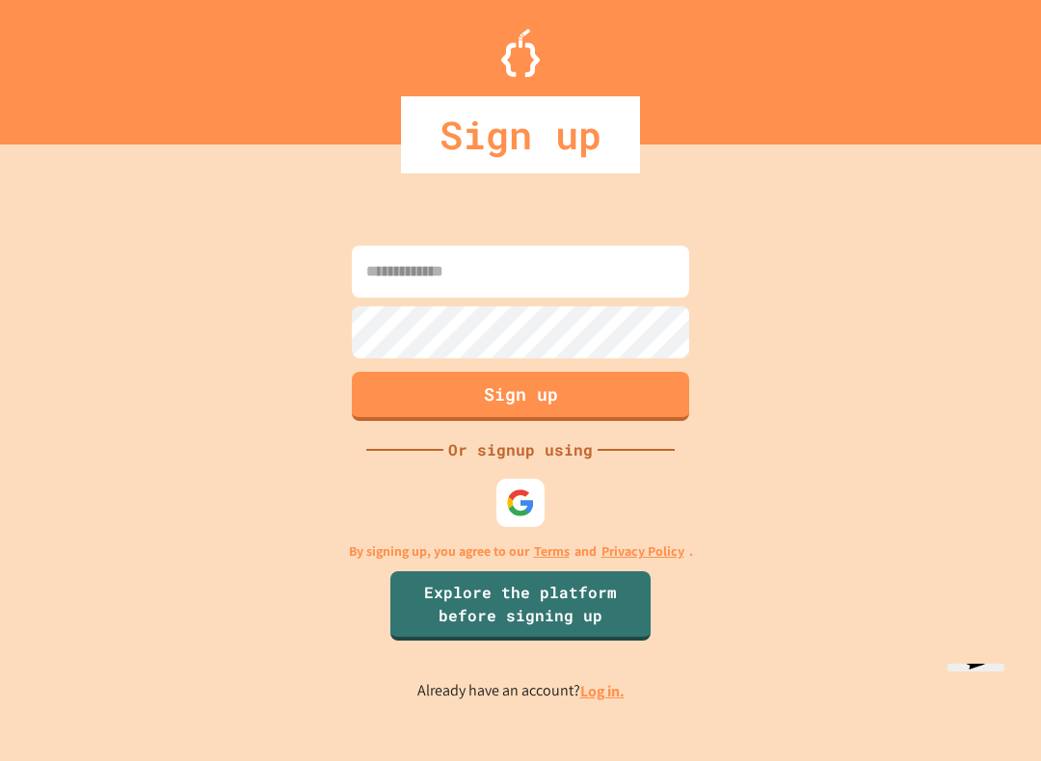
click at [529, 517] on img at bounding box center [520, 503] width 29 height 29
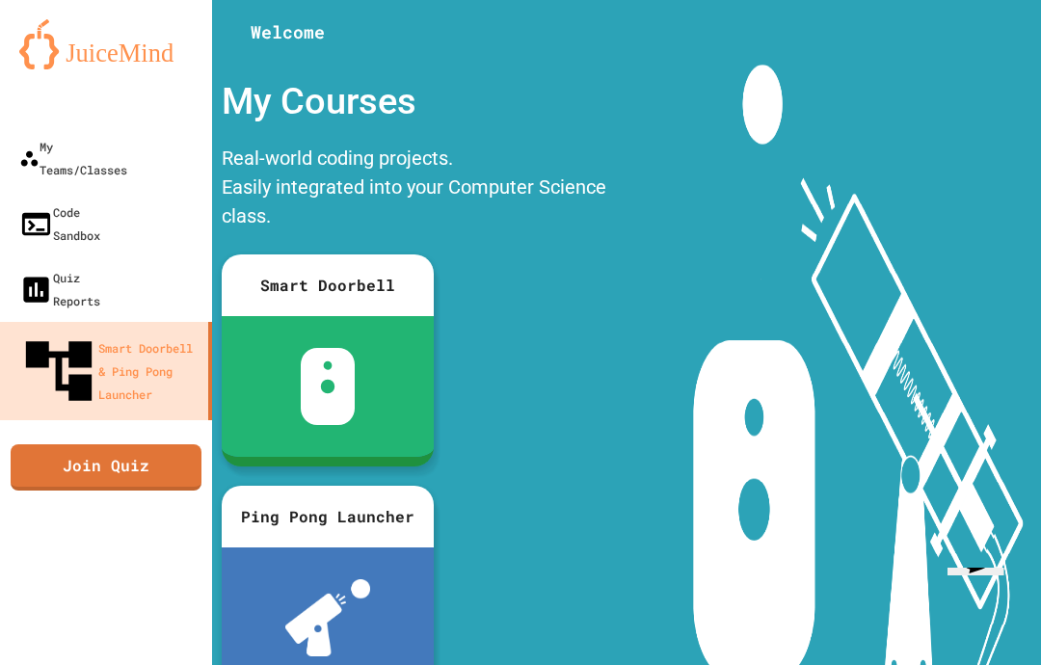
click at [82, 142] on div "My Teams/Classes" at bounding box center [73, 158] width 108 height 46
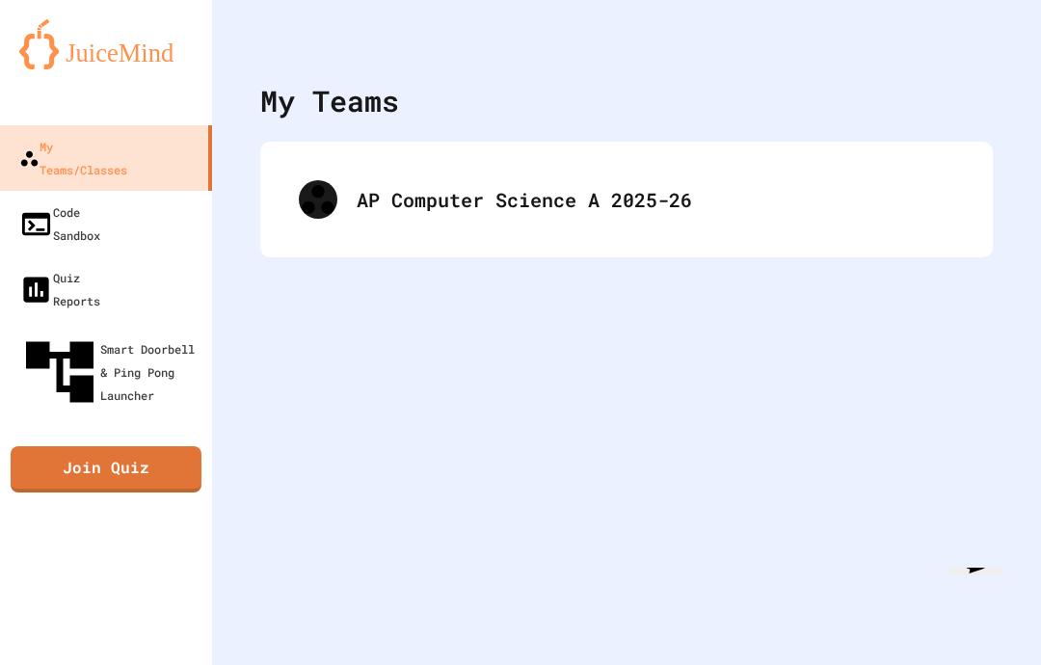
click at [298, 166] on div "AP Computer Science A 2025-26" at bounding box center [626, 199] width 694 height 77
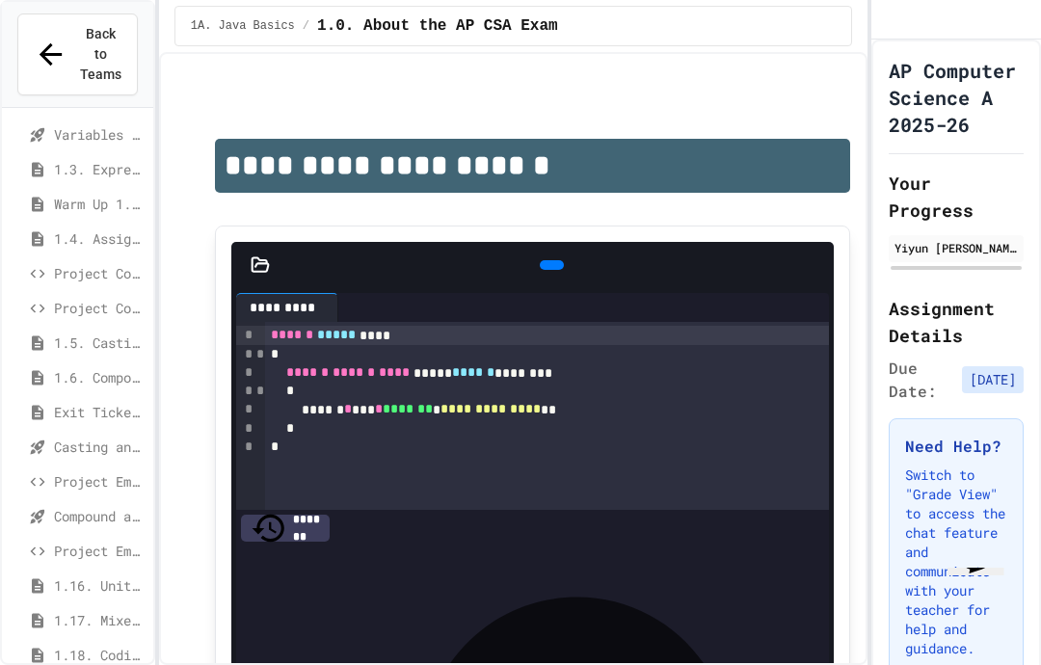
scroll to position [77, 0]
click at [64, 541] on span "Project EmployeePay (File Input)" at bounding box center [100, 551] width 92 height 20
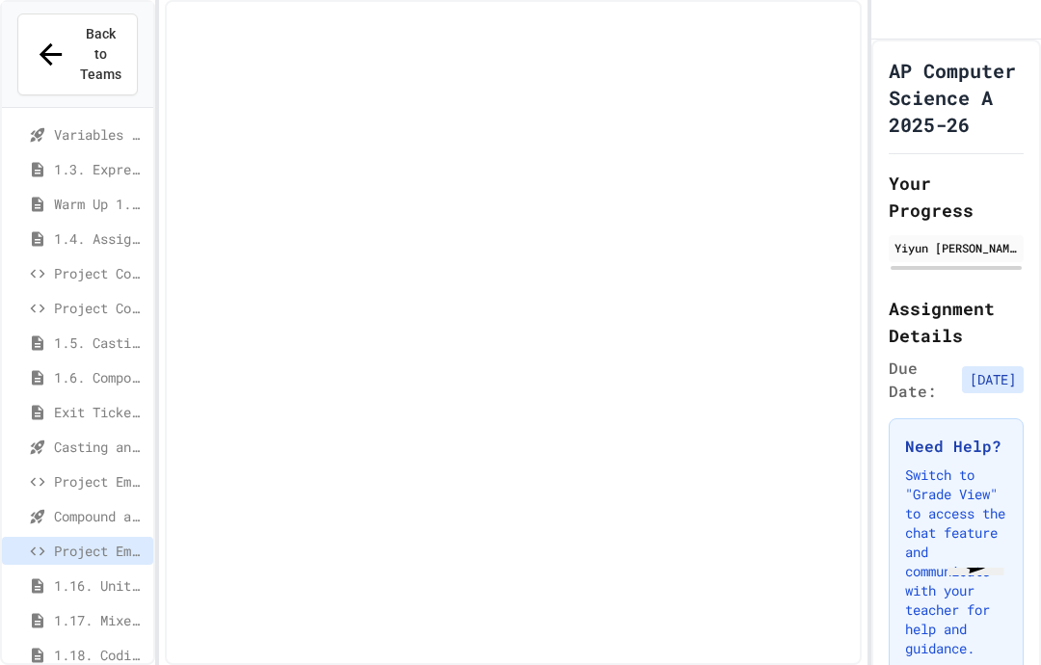
scroll to position [161, 0]
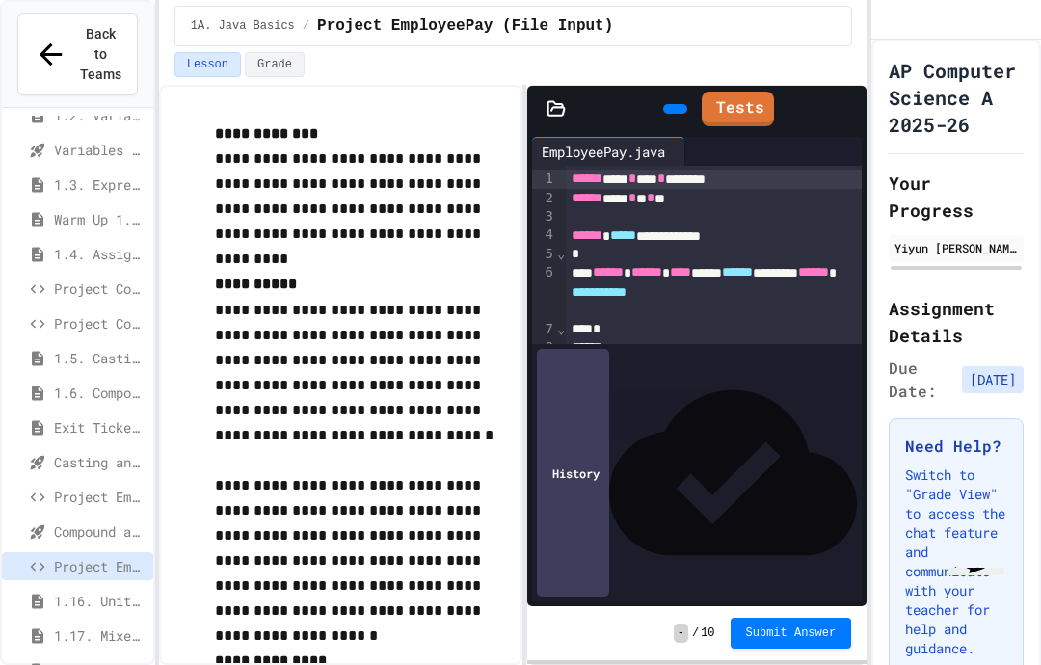
click at [768, 92] on link "Tests" at bounding box center [737, 109] width 72 height 35
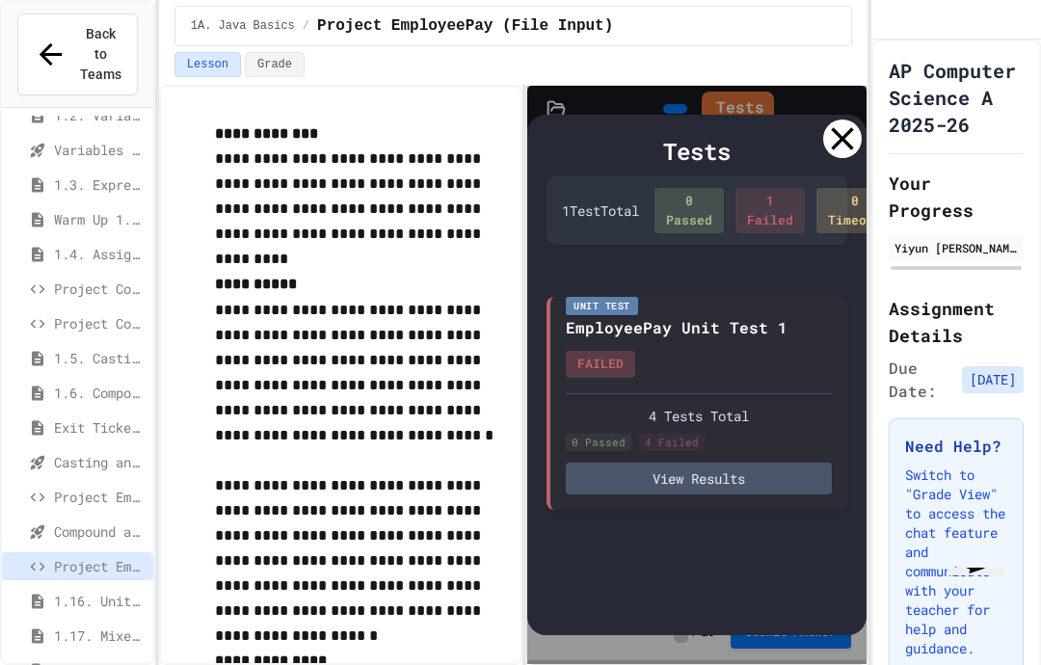
click at [800, 463] on button "View Results" at bounding box center [699, 479] width 266 height 32
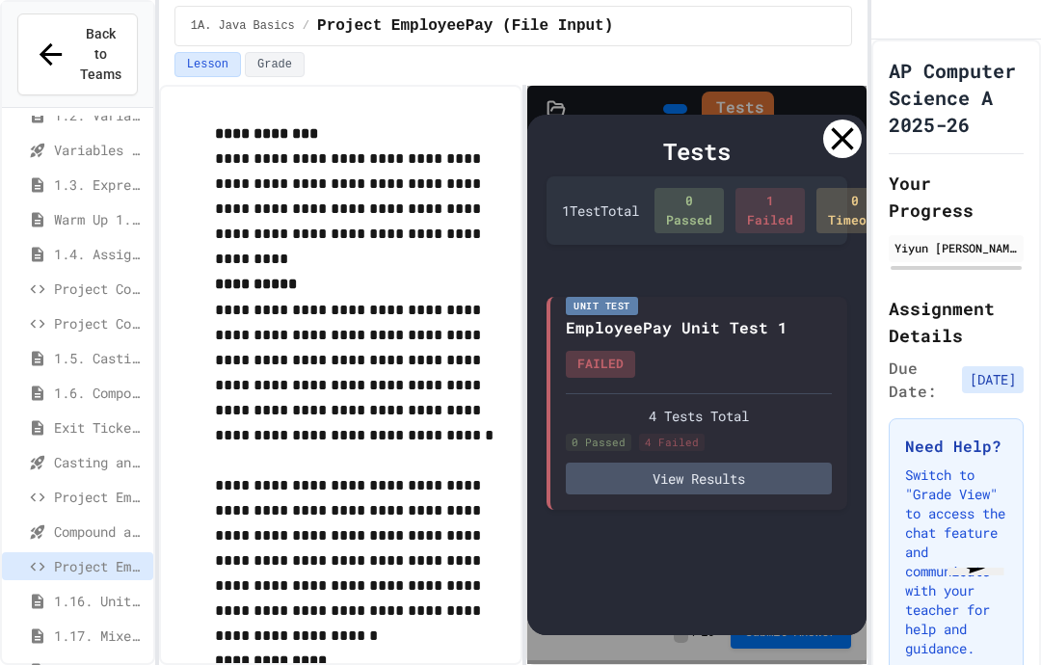
click at [840, 119] on div at bounding box center [842, 138] width 39 height 39
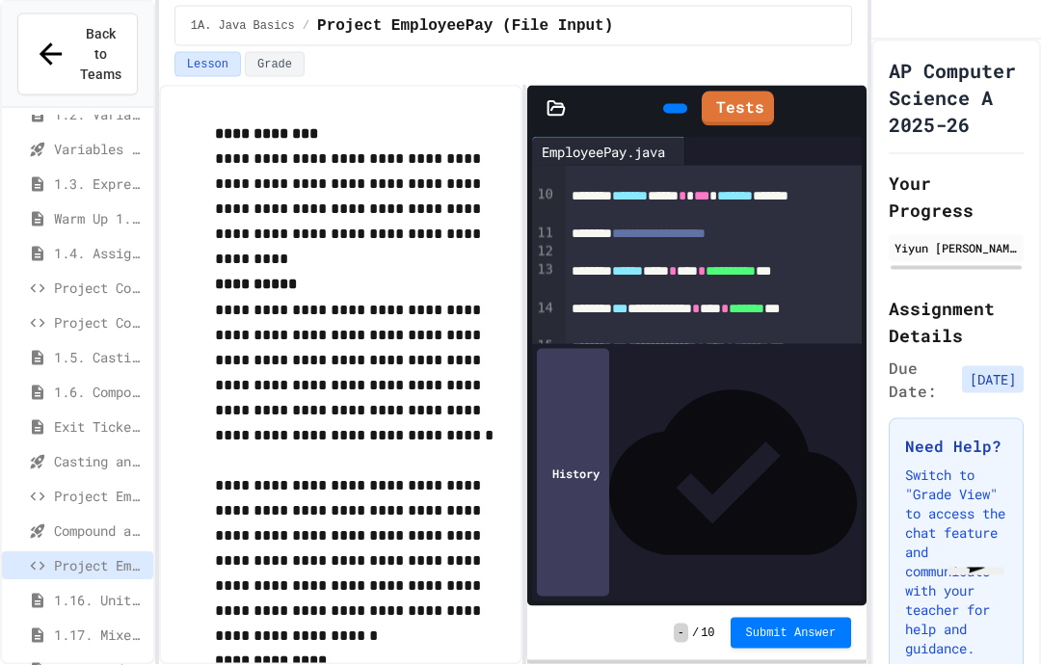
scroll to position [207, 0]
click at [796, 453] on div "**********" at bounding box center [714, 472] width 296 height 38
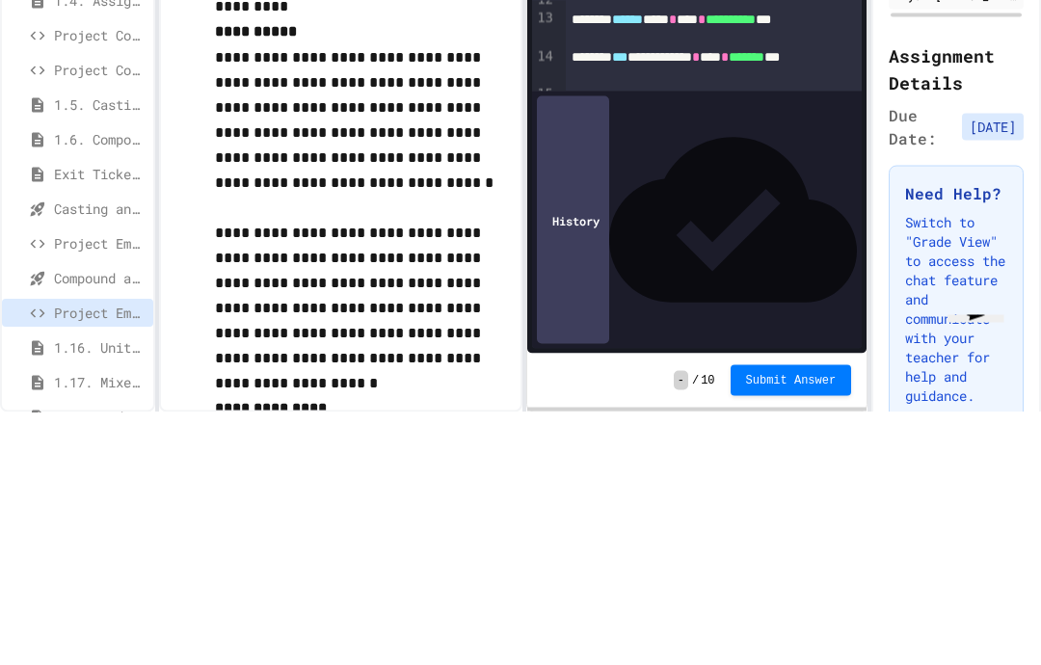
scroll to position [77, 0]
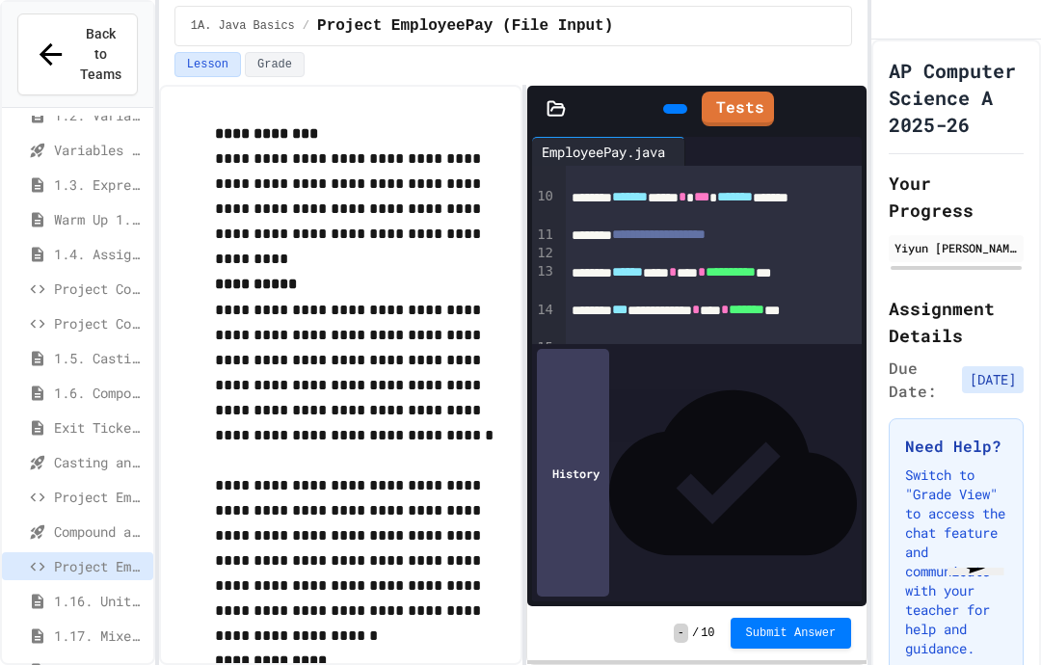
click at [768, 92] on link "Tests" at bounding box center [737, 109] width 72 height 35
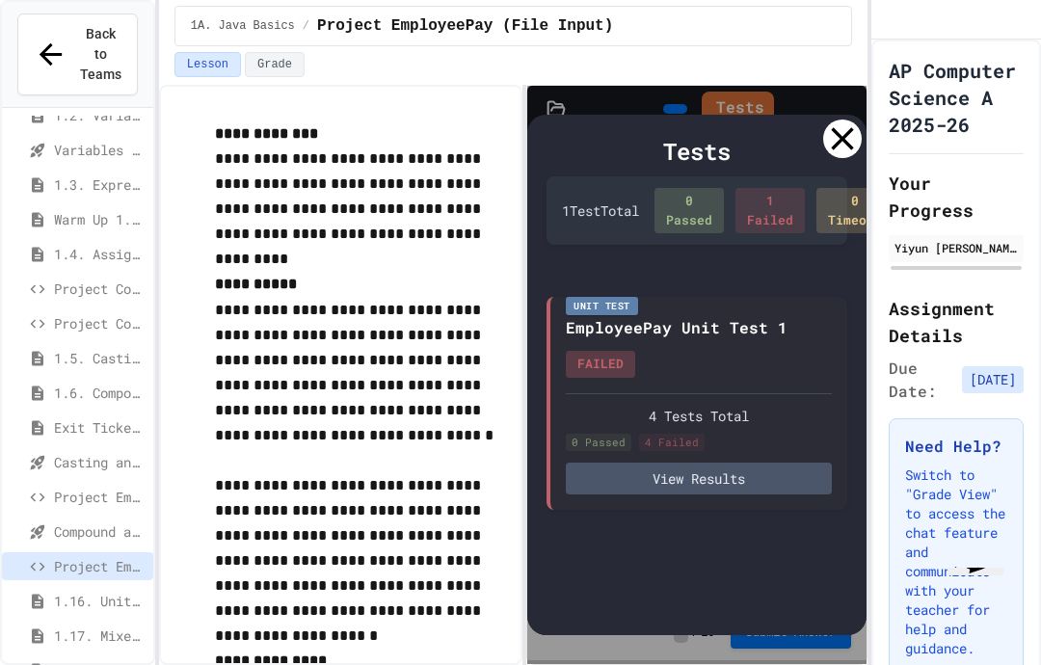
click at [849, 119] on icon at bounding box center [842, 138] width 39 height 39
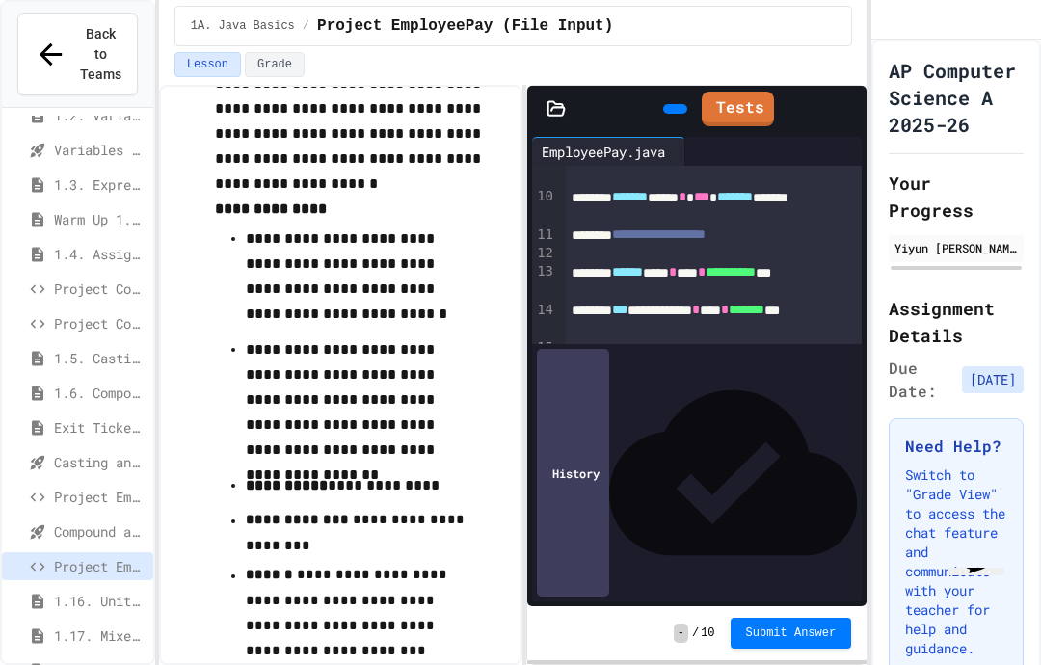
click at [673, 109] on icon at bounding box center [673, 109] width 0 height 0
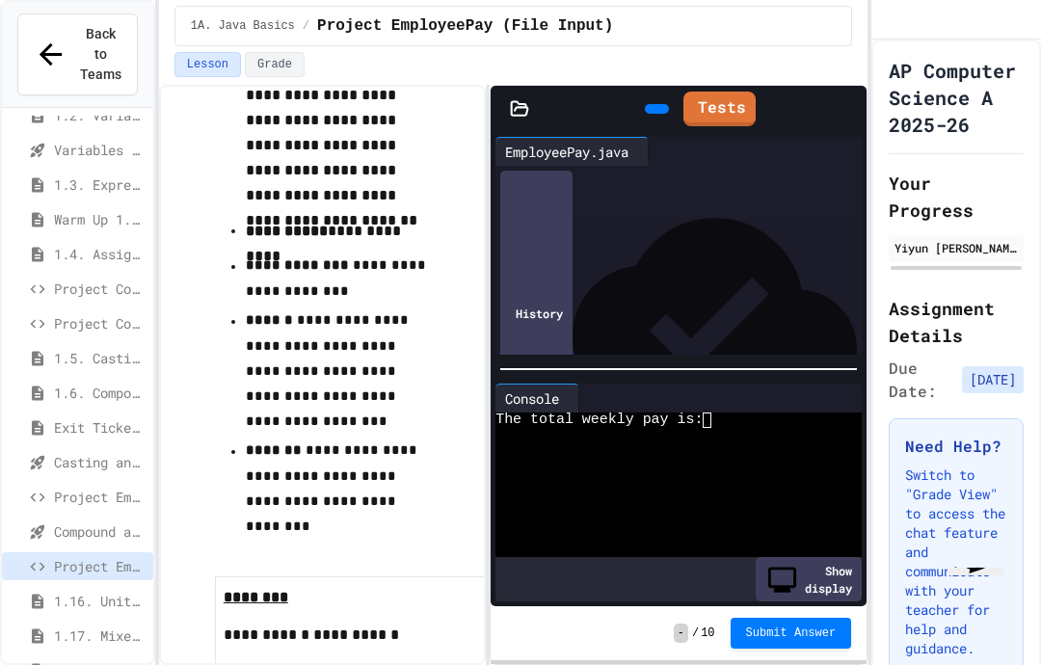
scroll to position [831, 0]
click at [573, 399] on icon at bounding box center [573, 399] width 0 height 0
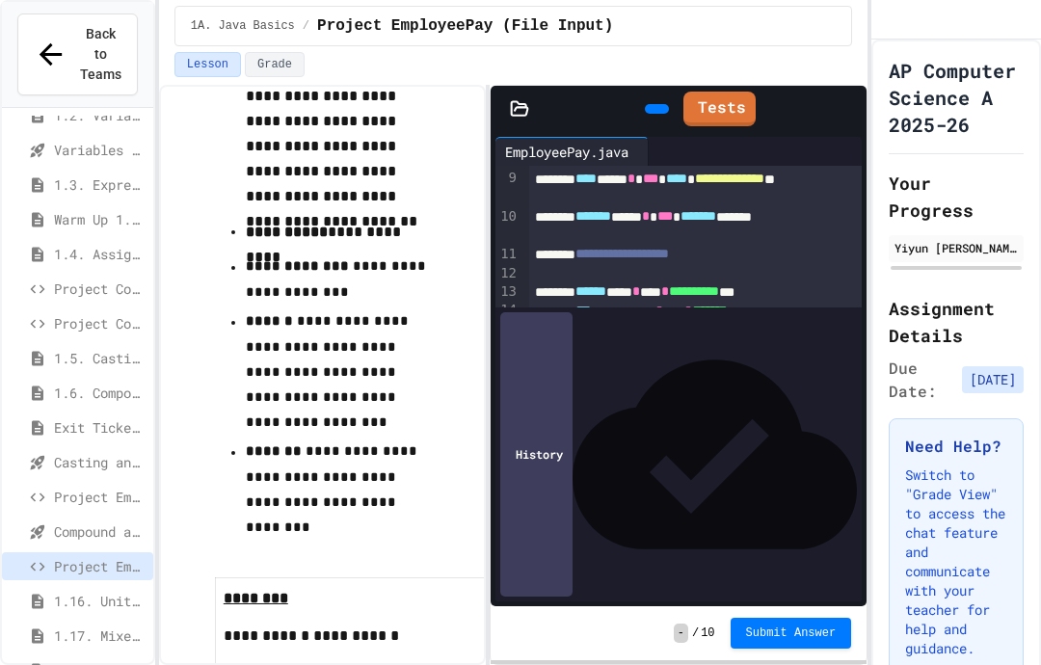
scroll to position [0, 0]
click at [1039, 272] on div "AP Computer Science A 2025-26 Your Progress Yiyun [PERSON_NAME] Assignment Deta…" at bounding box center [956, 372] width 170 height 664
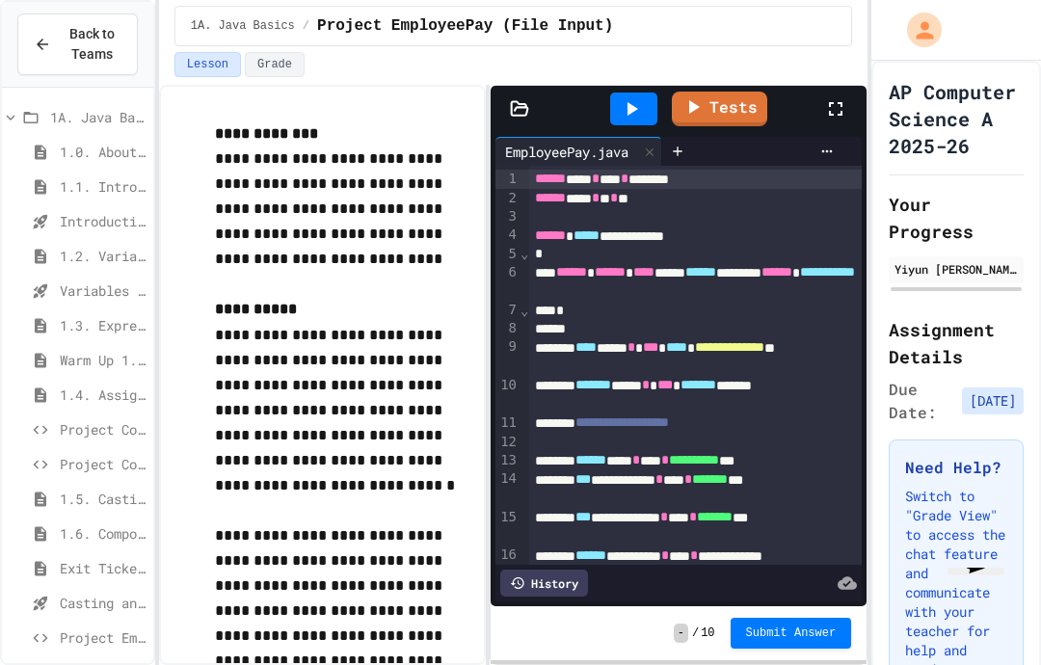
click at [912, 390] on span "Due Date:" at bounding box center [921, 401] width 66 height 46
